Goal: Information Seeking & Learning: Learn about a topic

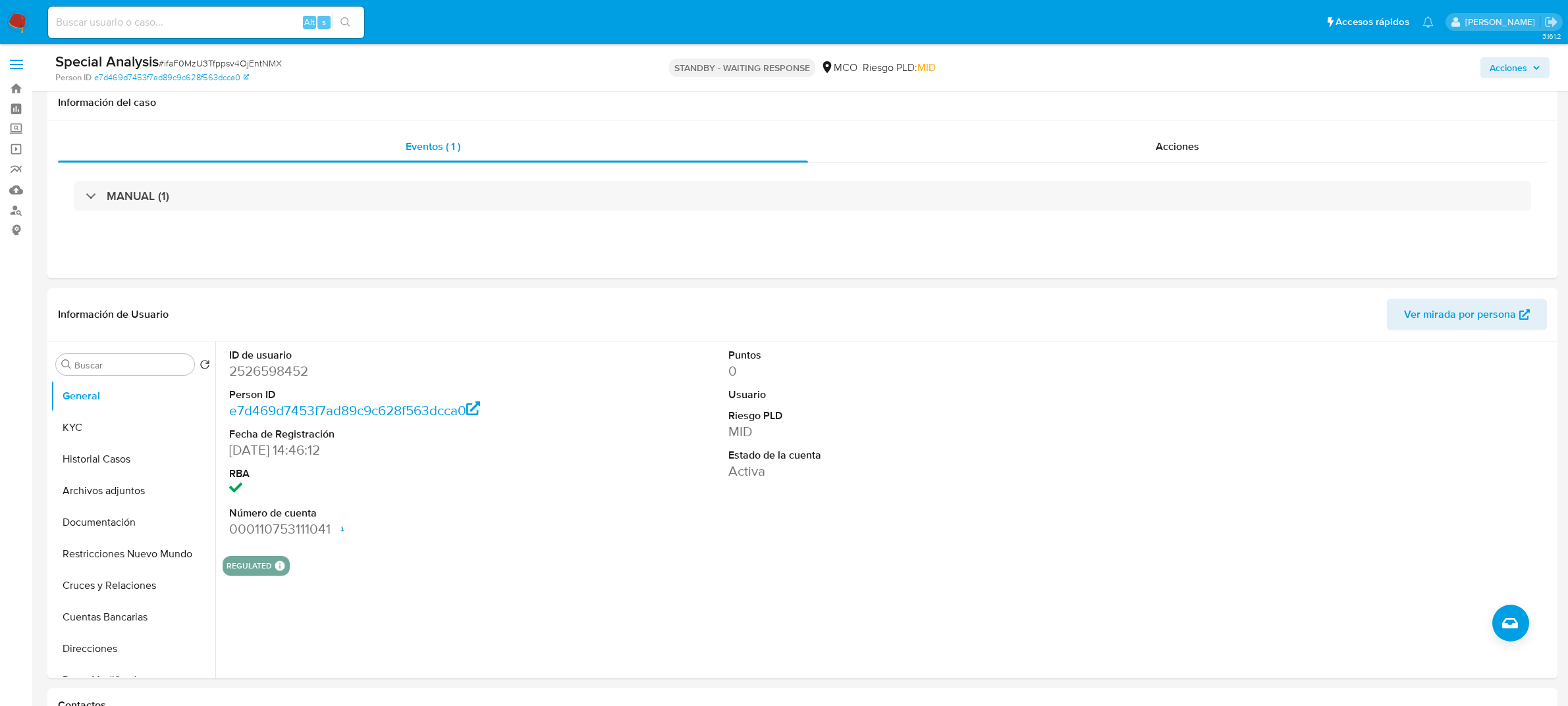
select select "10"
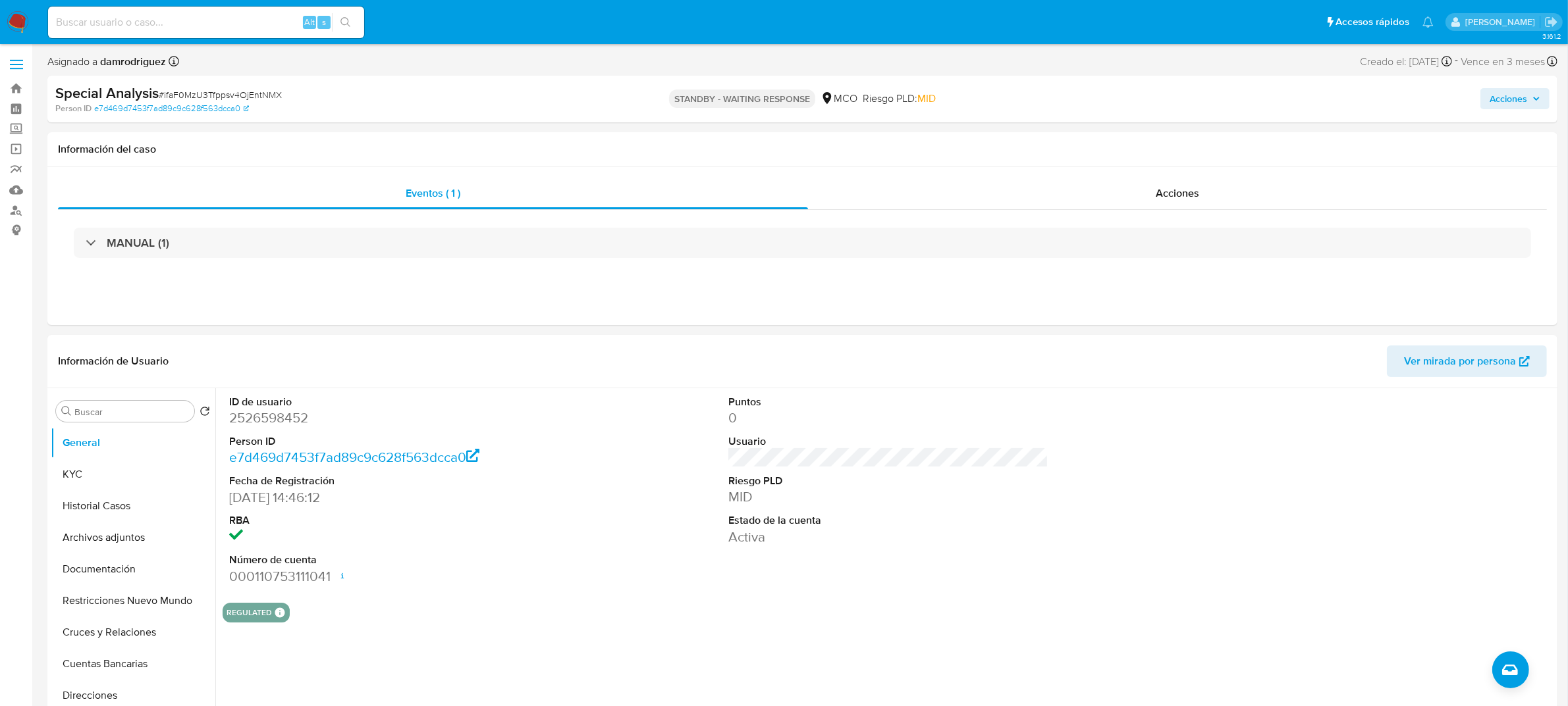
click at [17, 15] on img at bounding box center [18, 22] width 22 height 22
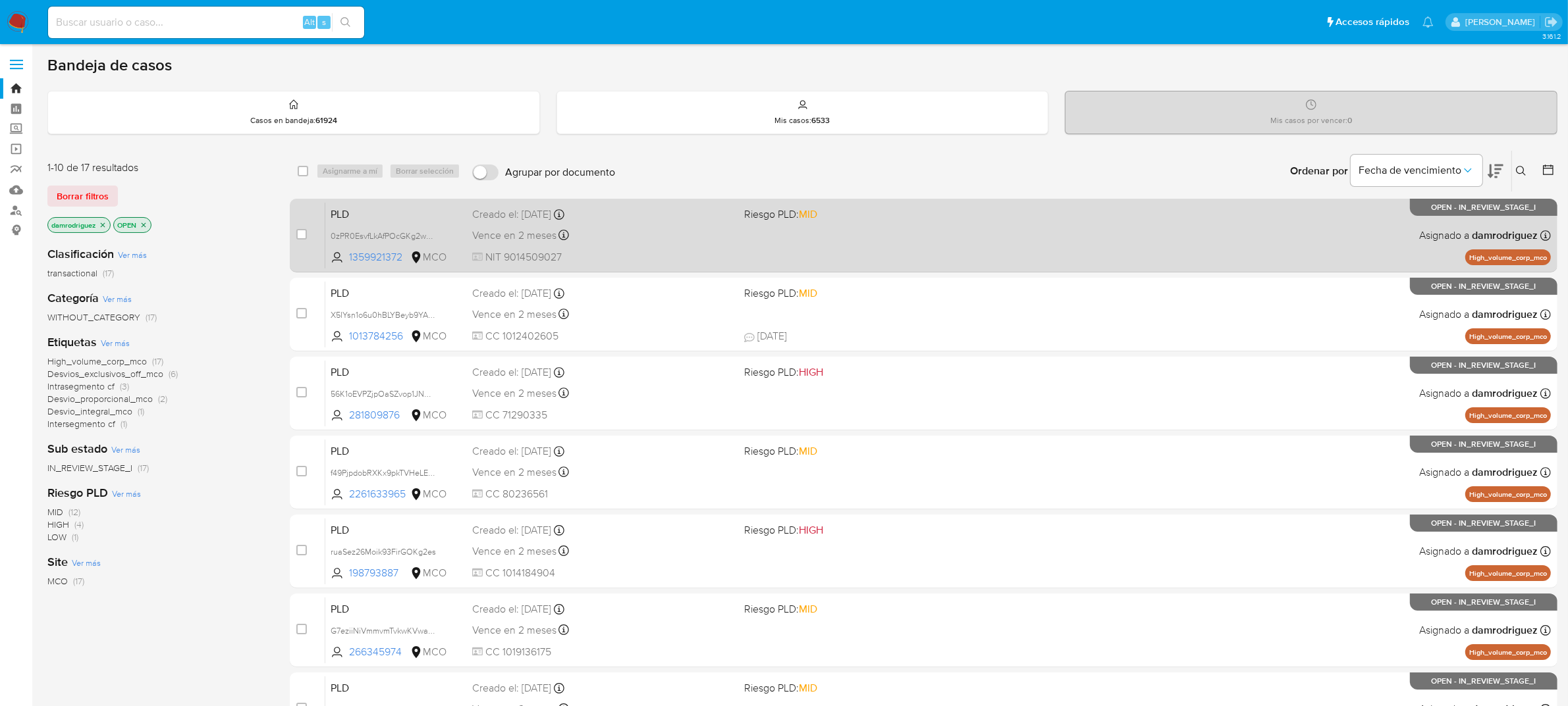
click at [644, 222] on div "PLD 0zPR0EsvfLkAfPOcGKg2wPrX 1359921372 MCO Riesgo PLD: MID Creado el: 12/09/20…" at bounding box center [938, 235] width 1226 height 67
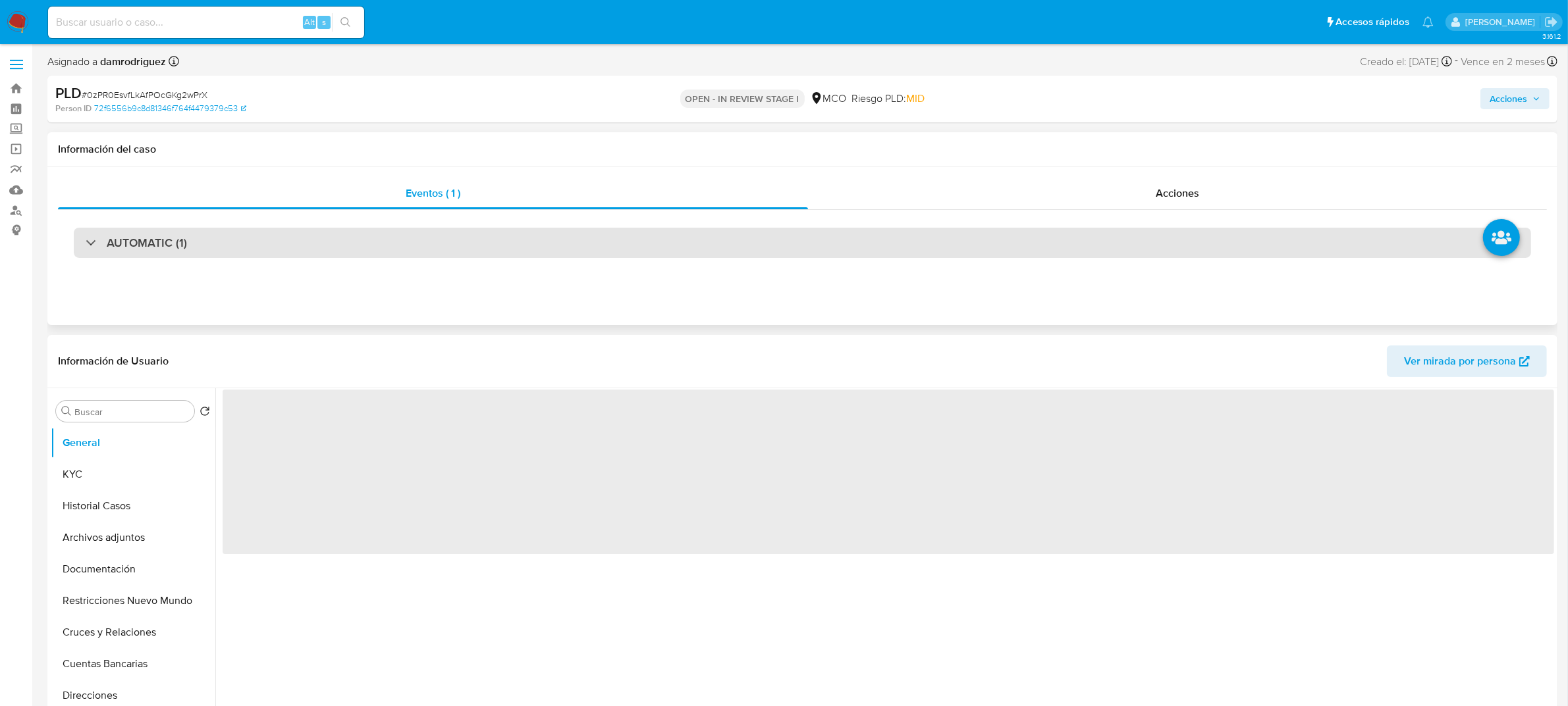
select select "10"
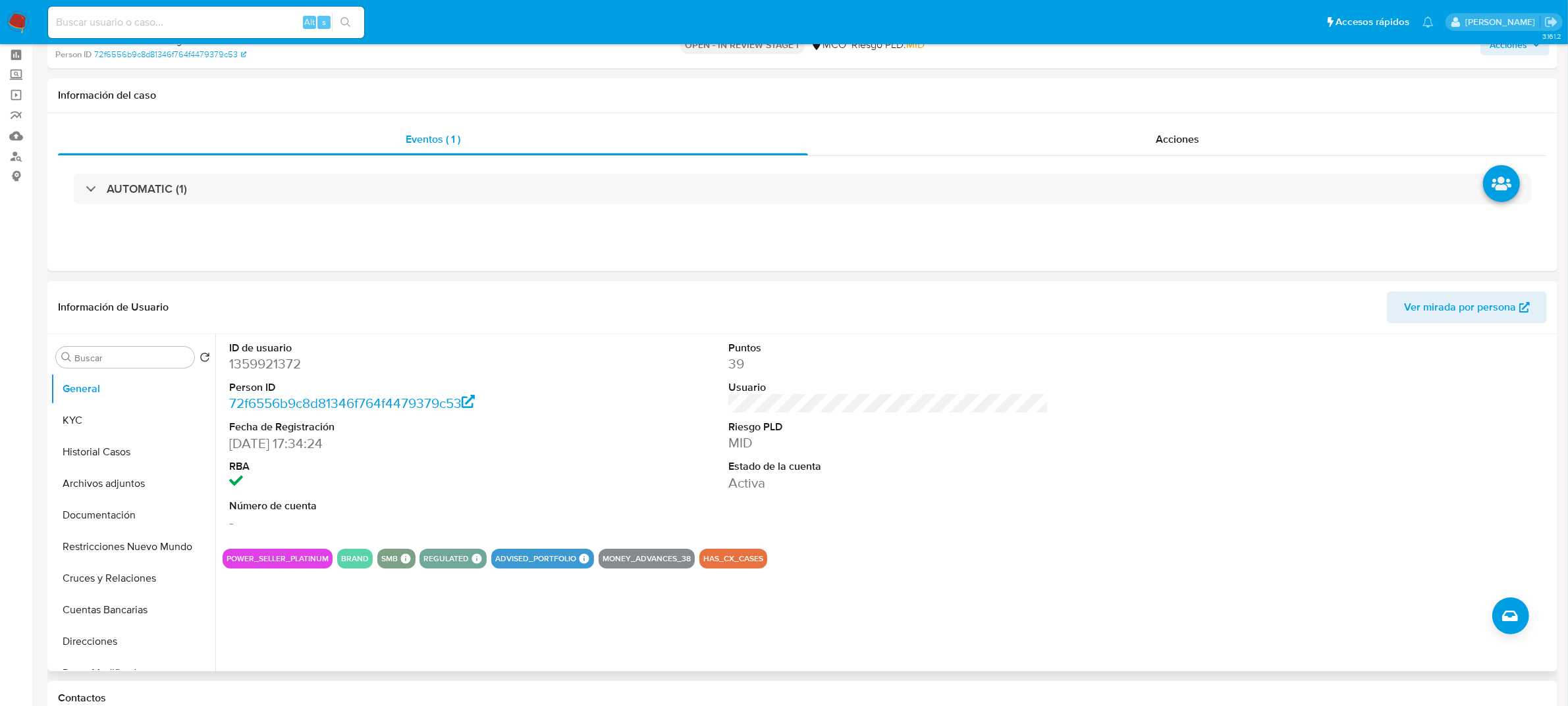
scroll to position [82, 0]
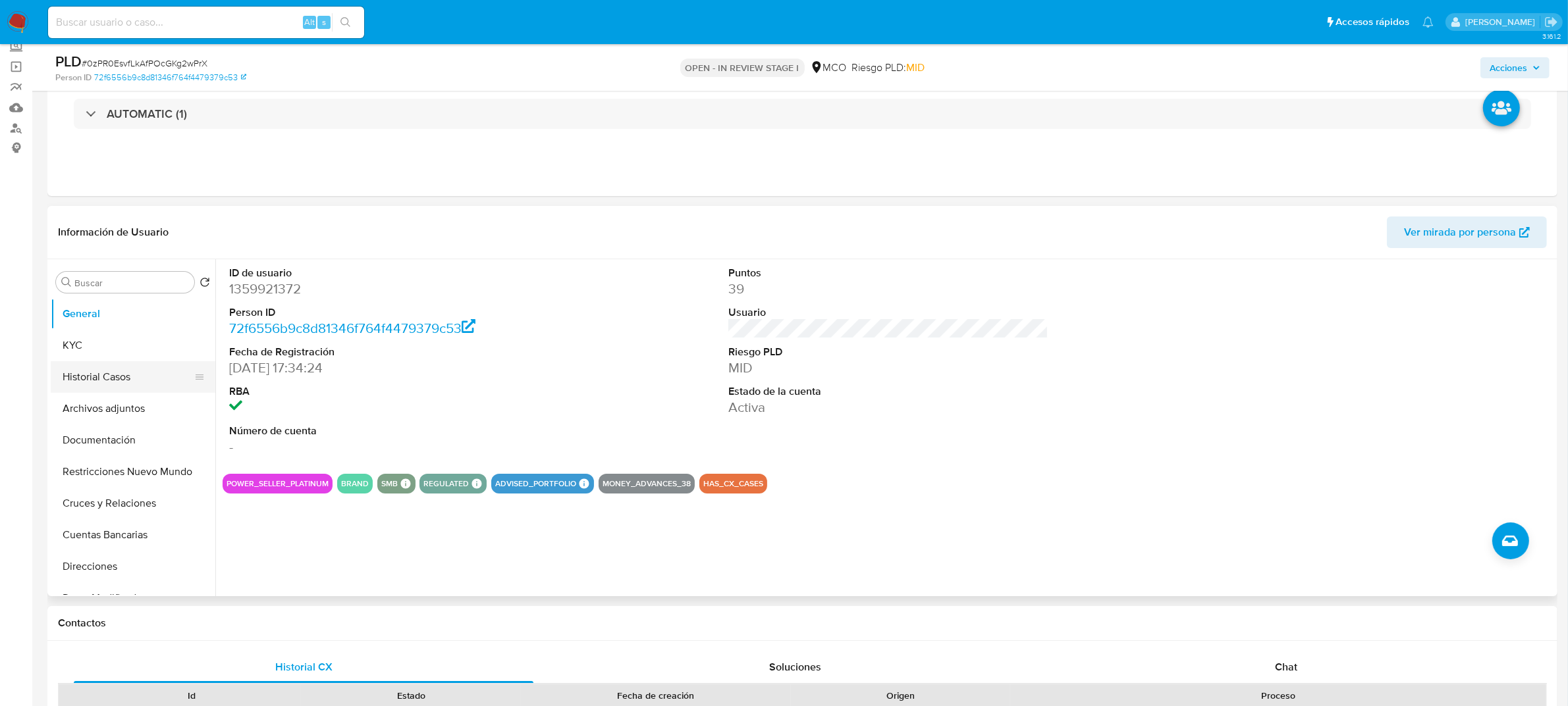
click at [106, 375] on button "Historial Casos" at bounding box center [128, 377] width 154 height 31
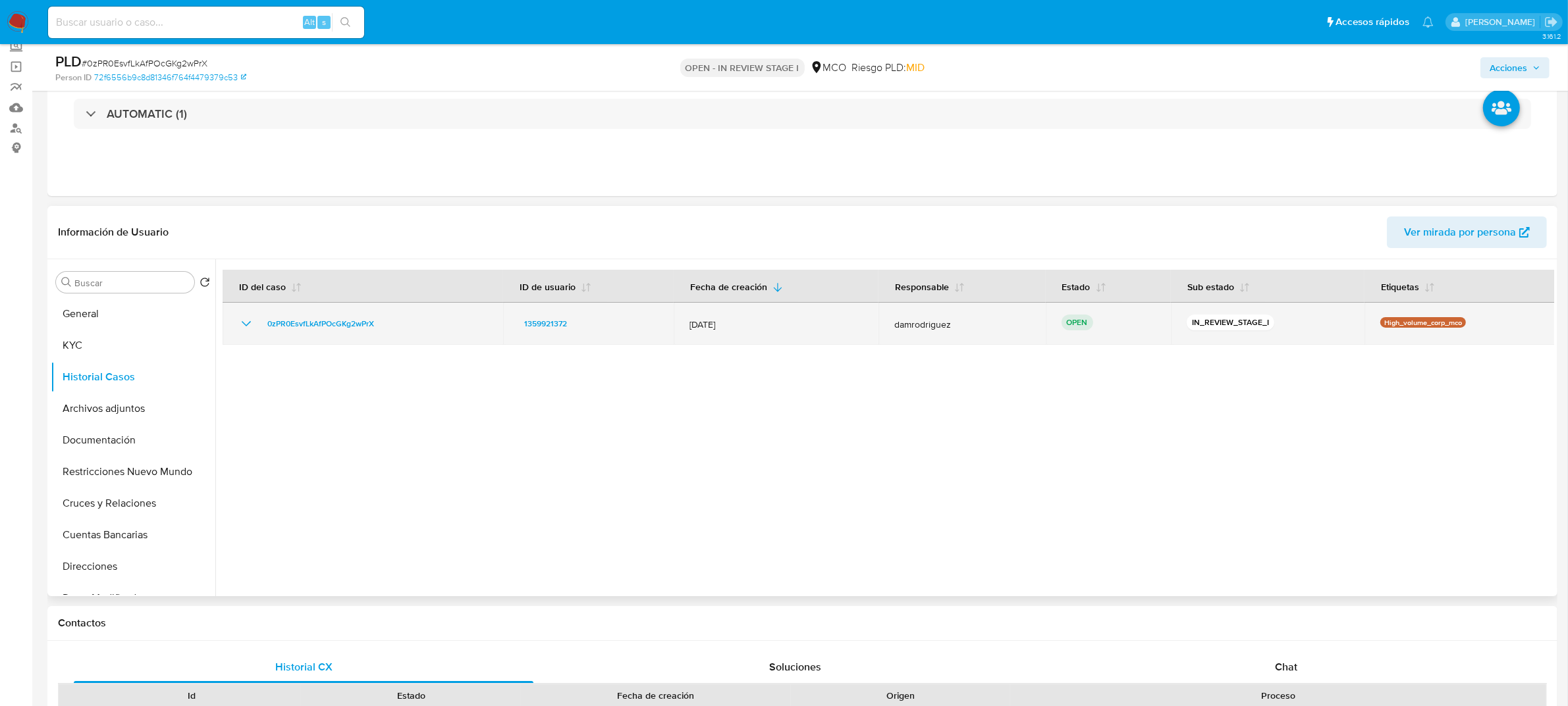
click at [241, 326] on icon "Mostrar/Ocultar" at bounding box center [246, 324] width 16 height 16
drag, startPoint x: 683, startPoint y: 323, endPoint x: 749, endPoint y: 324, distance: 66.0
click at [749, 324] on td "[DATE]" at bounding box center [776, 324] width 205 height 42
click at [751, 323] on span "[DATE]" at bounding box center [776, 324] width 174 height 12
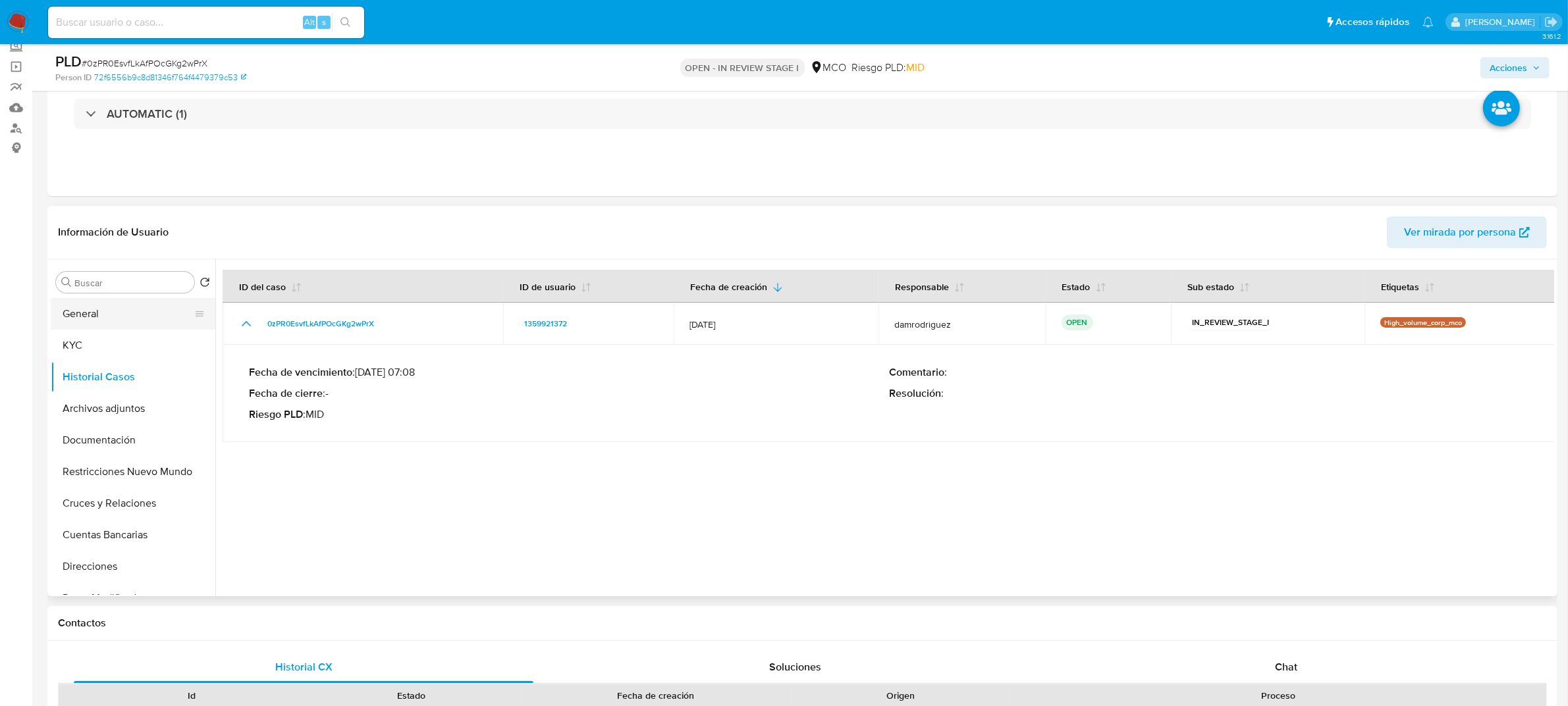
click at [95, 318] on button "General" at bounding box center [128, 314] width 154 height 31
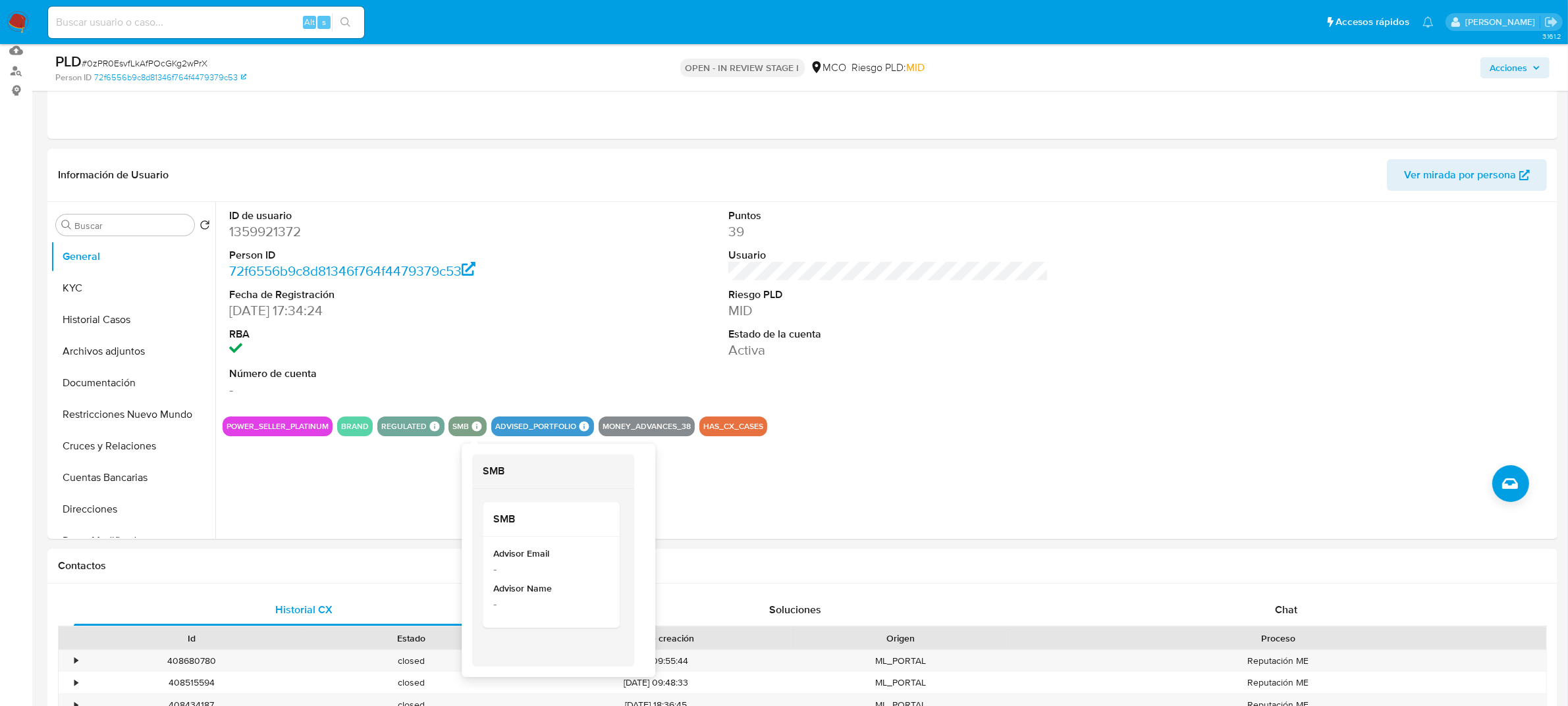
scroll to position [165, 0]
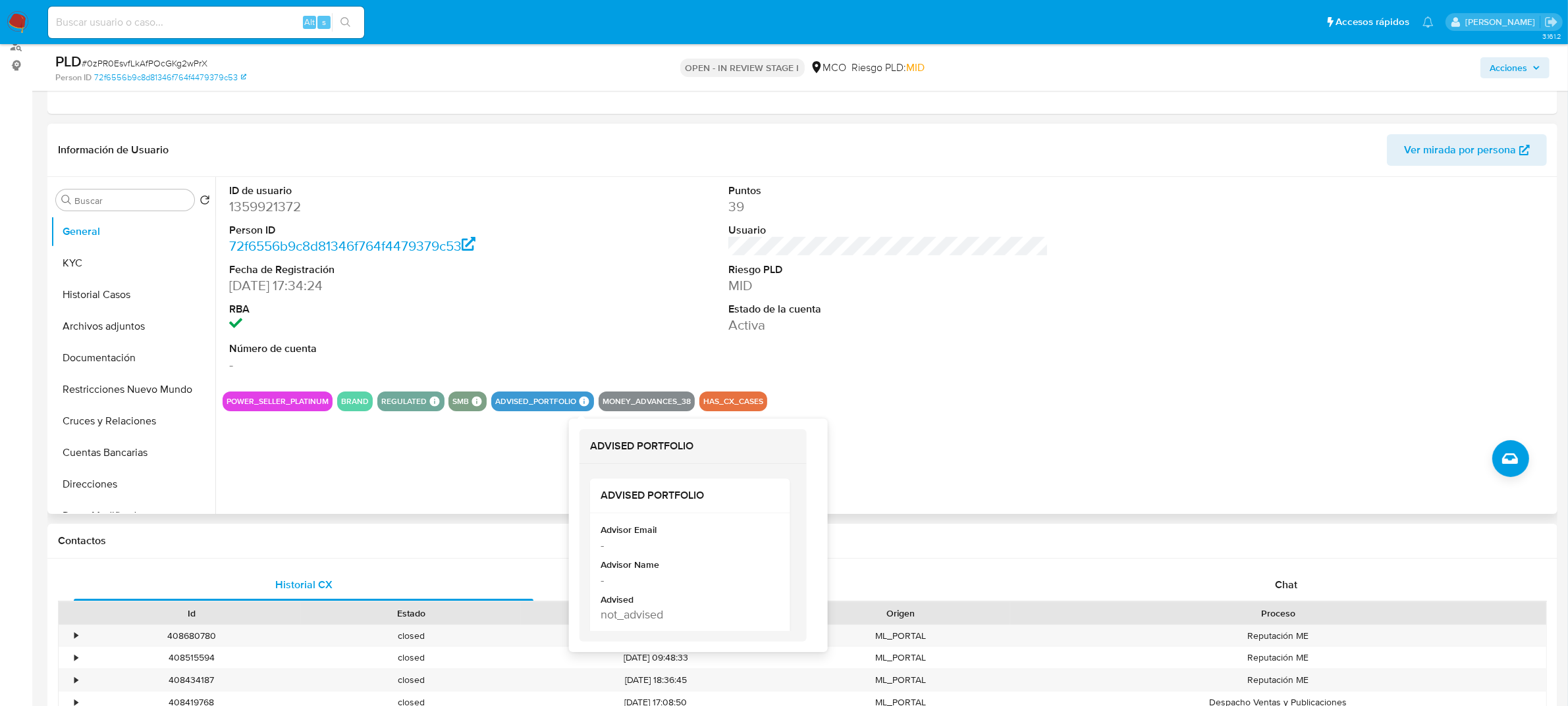
click at [580, 235] on div "ID de usuario 1359921372 Person ID 72f6556b9c8d81346f764f4479379c53 Fecha de Re…" at bounding box center [888, 279] width 1332 height 204
